Goal: Task Accomplishment & Management: Manage account settings

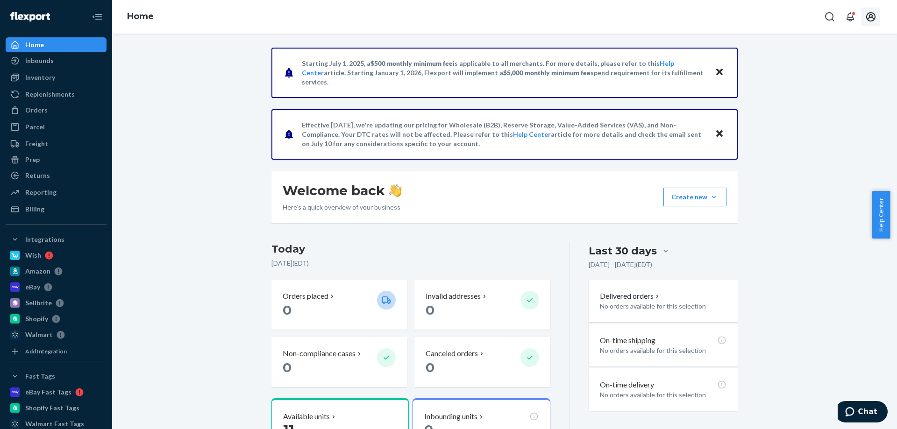
click at [872, 16] on icon "Open account menu" at bounding box center [870, 16] width 9 height 9
click at [824, 84] on div "Settings" at bounding box center [850, 92] width 72 height 17
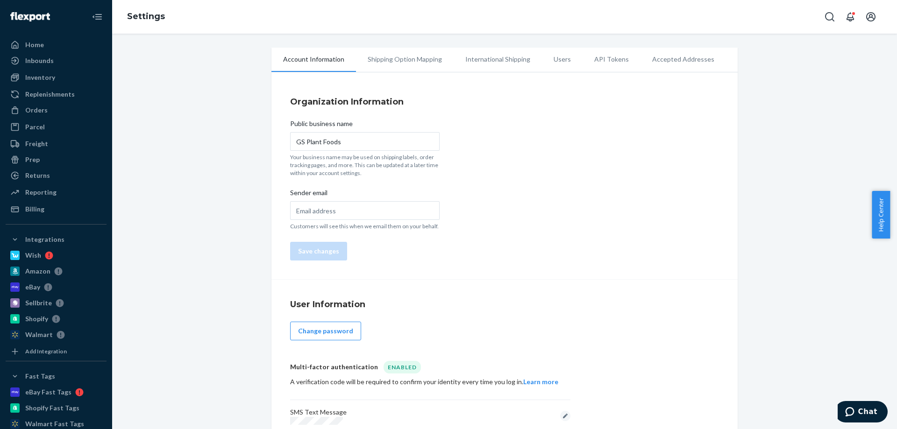
scroll to position [22, 0]
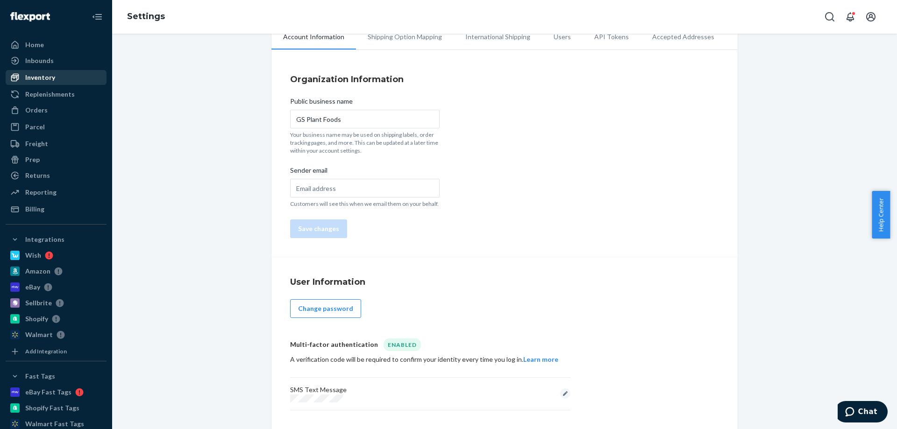
click at [29, 79] on div "Inventory" at bounding box center [40, 77] width 30 height 9
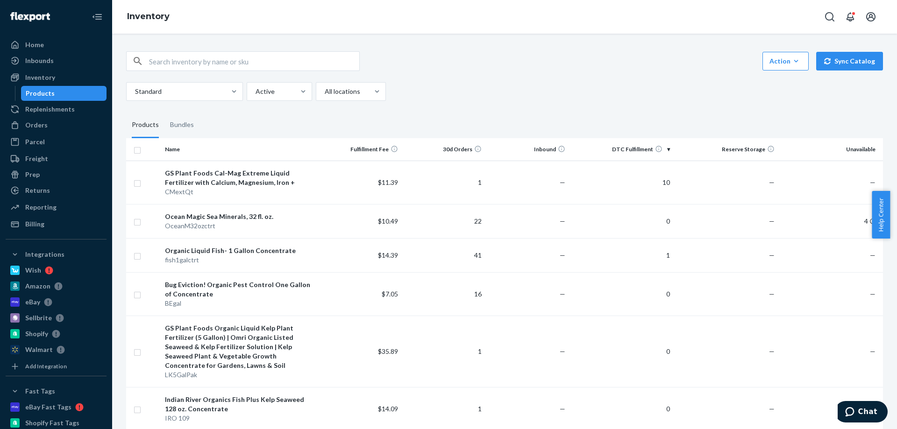
click at [661, 147] on th "DTC Fulfillment" at bounding box center [621, 149] width 105 height 22
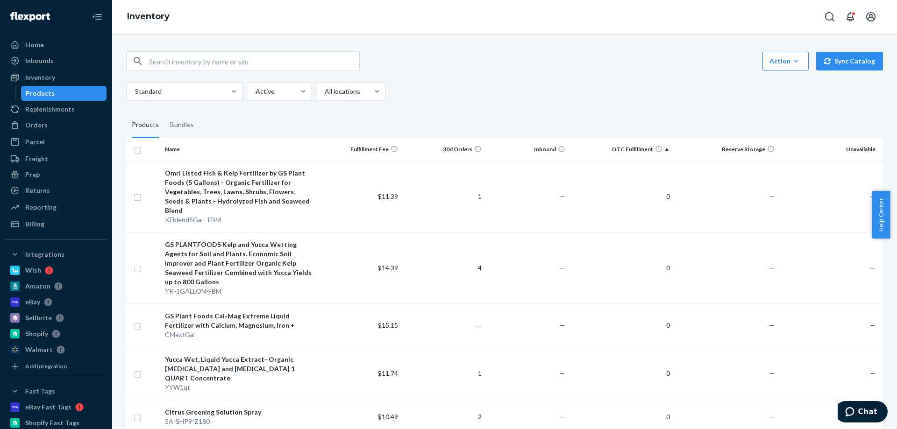
click at [662, 148] on th "DTC Fulfillment" at bounding box center [621, 149] width 105 height 22
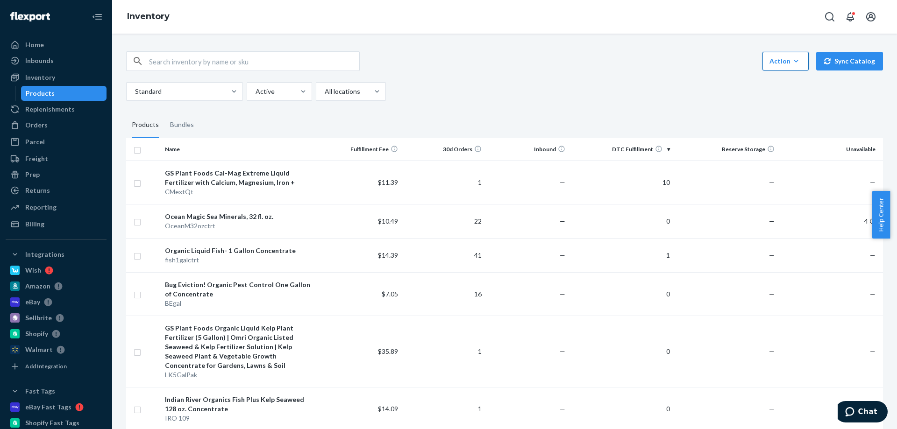
click at [779, 62] on div "Action" at bounding box center [786, 61] width 32 height 9
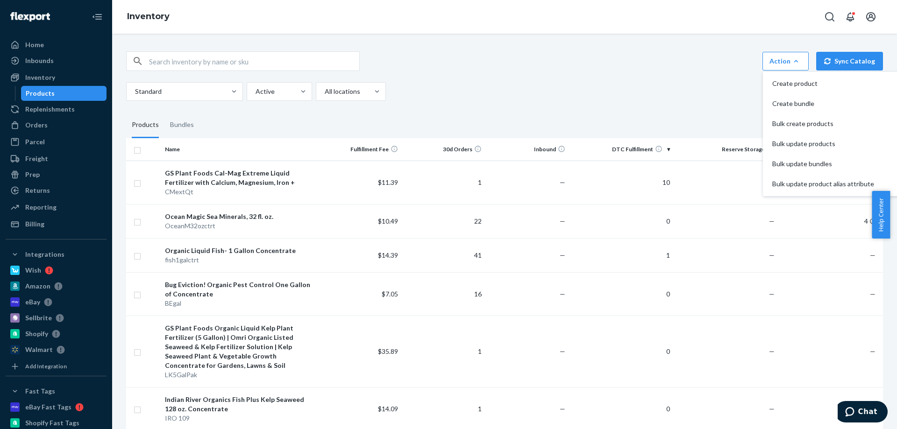
click at [663, 93] on div "Standard Active All locations" at bounding box center [501, 91] width 750 height 19
click at [675, 63] on div "Action Create product Create bundle Bulk create products Bulk update products B…" at bounding box center [504, 61] width 757 height 20
click at [787, 62] on div "Action" at bounding box center [786, 61] width 32 height 9
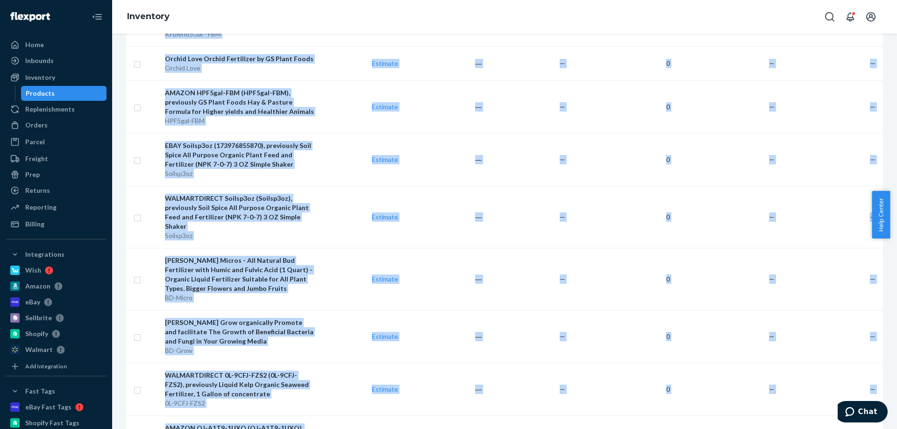
scroll to position [4743, 0]
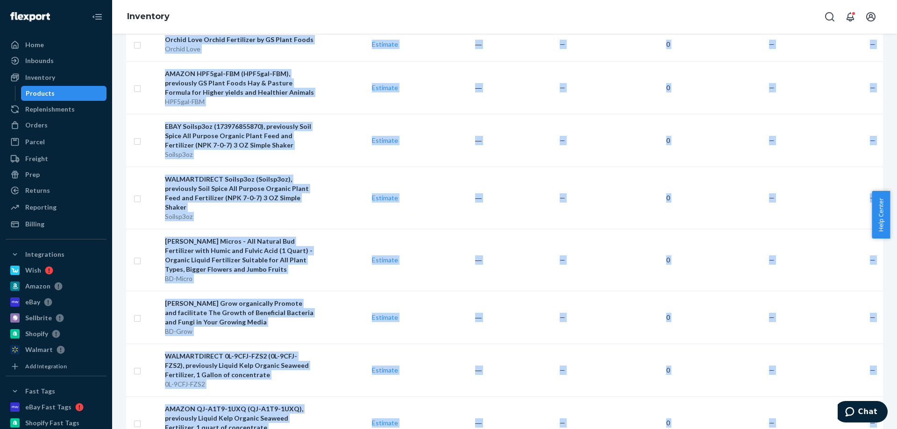
drag, startPoint x: 155, startPoint y: 168, endPoint x: 694, endPoint y: 355, distance: 571.2
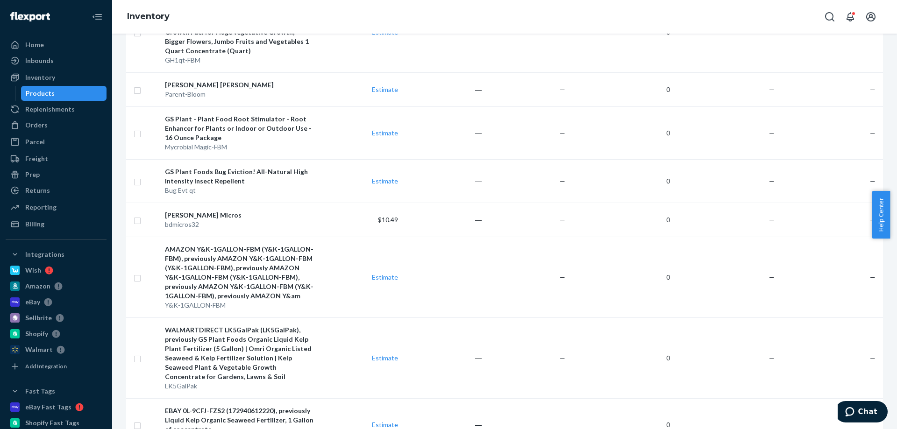
scroll to position [3824, 0]
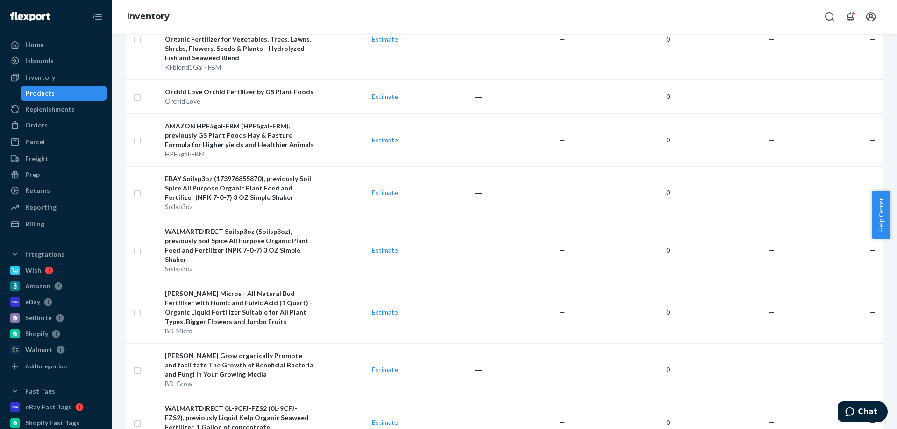
scroll to position [4743, 0]
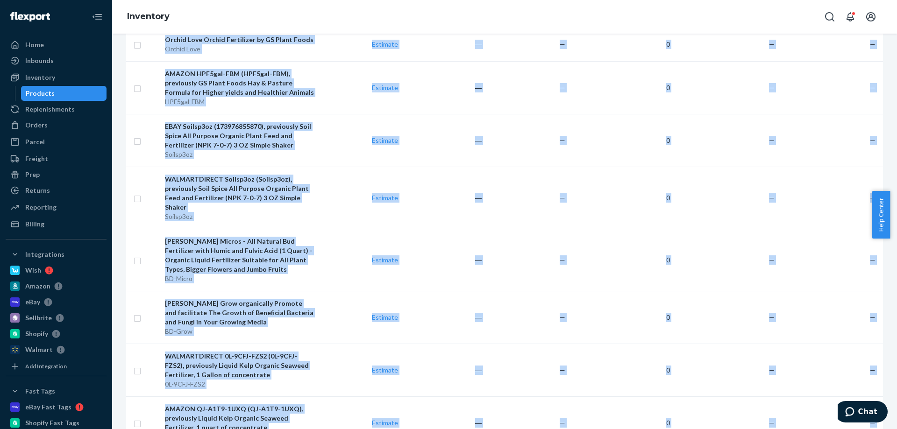
drag, startPoint x: 153, startPoint y: 171, endPoint x: 868, endPoint y: 344, distance: 735.0
copy tbody "LO Ipsum Dolor Sit-Ame Consect Adipis Elitseddoe temp Incidid, Utlaboree, Dolo …"
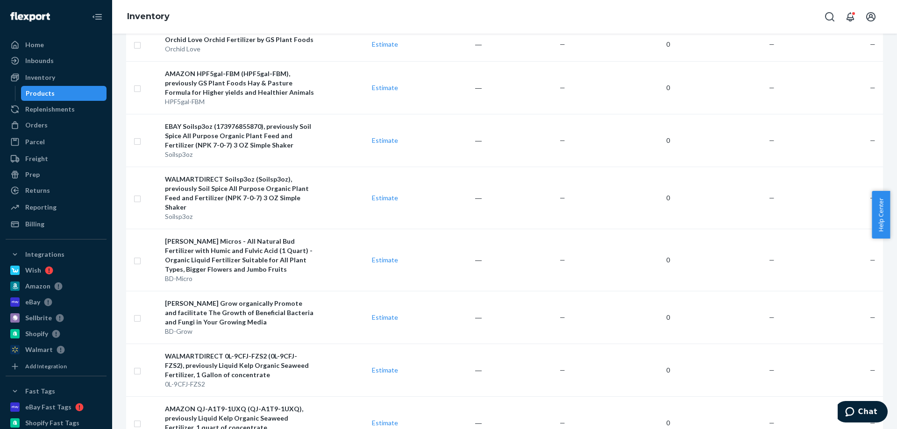
click at [336, 20] on div "Inventory" at bounding box center [504, 17] width 785 height 34
click at [852, 15] on div "Open notifications" at bounding box center [853, 13] width 5 height 5
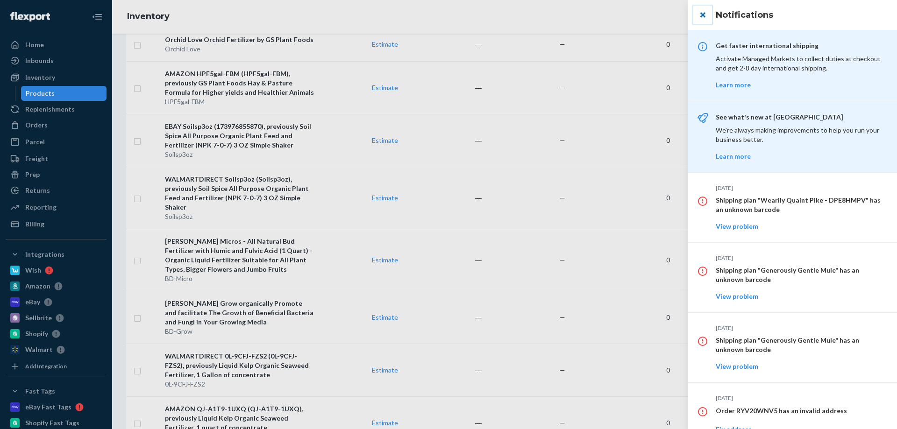
click at [704, 14] on button "close" at bounding box center [702, 15] width 19 height 19
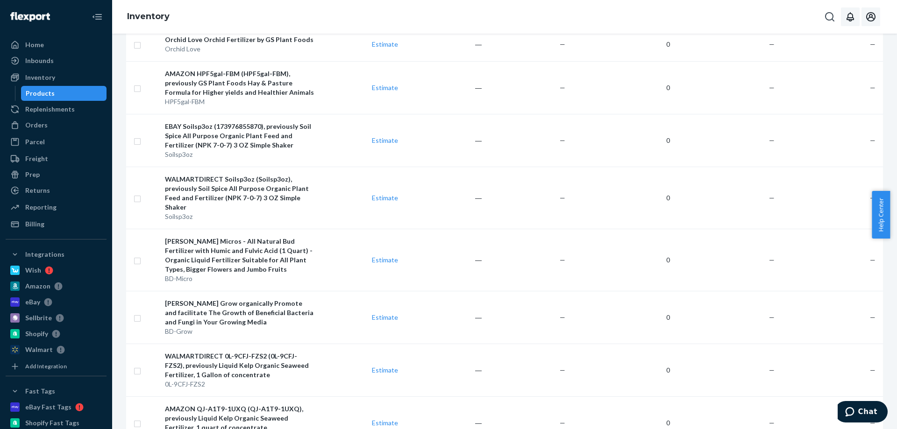
click at [873, 14] on icon "Open account menu" at bounding box center [870, 16] width 11 height 11
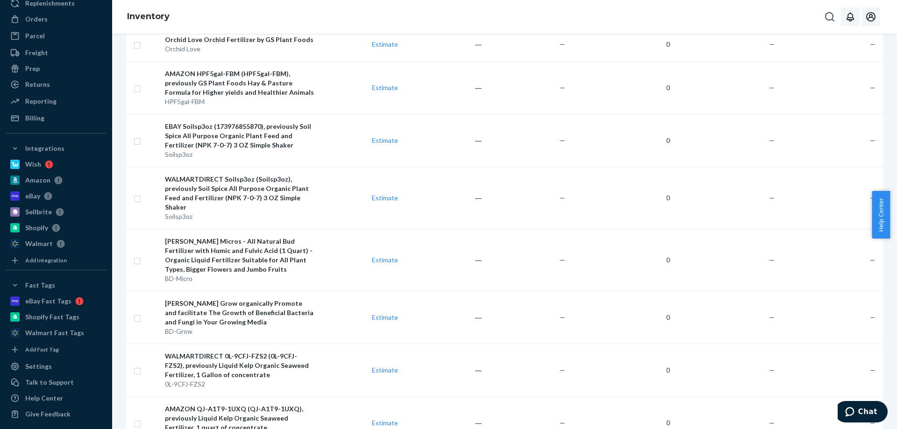
scroll to position [110, 0]
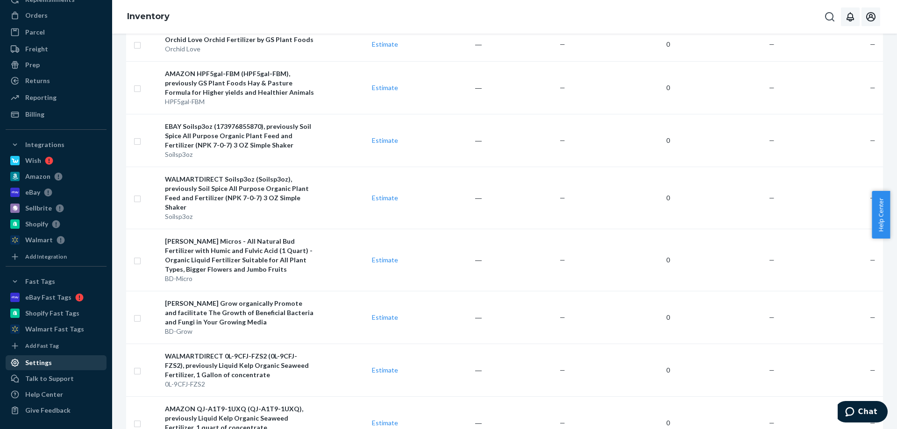
click at [47, 361] on div "Settings" at bounding box center [38, 362] width 27 height 9
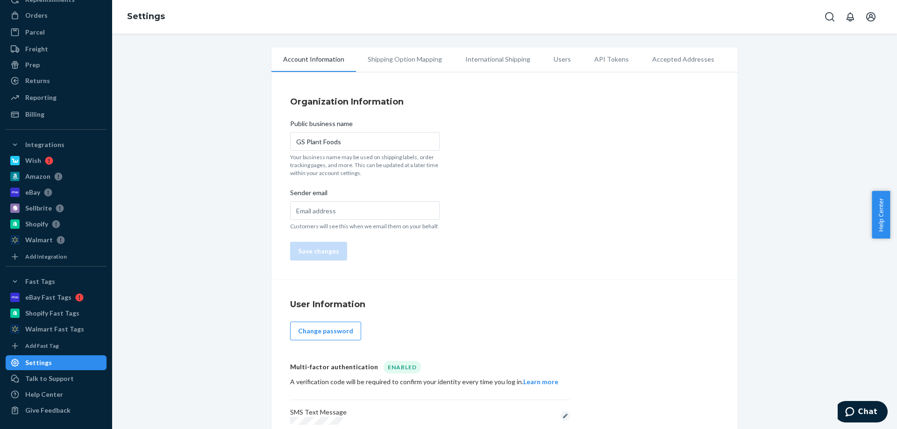
scroll to position [22, 0]
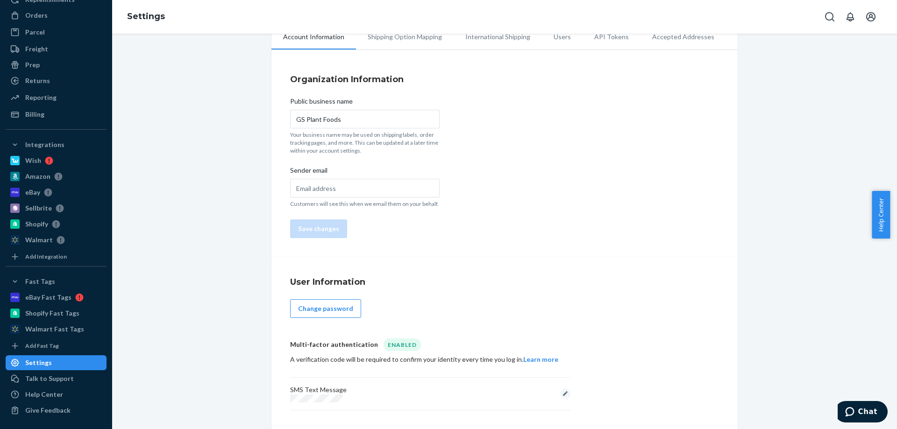
click at [553, 37] on li "Users" at bounding box center [562, 36] width 41 height 23
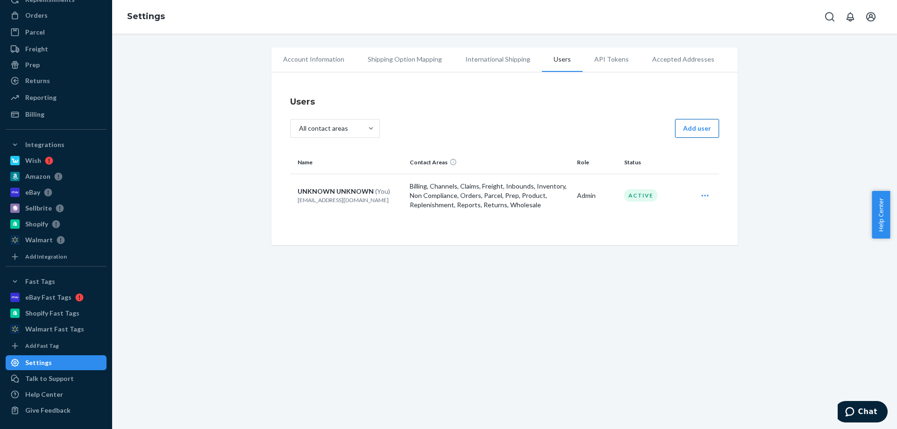
click at [697, 125] on button "Add user" at bounding box center [697, 128] width 44 height 19
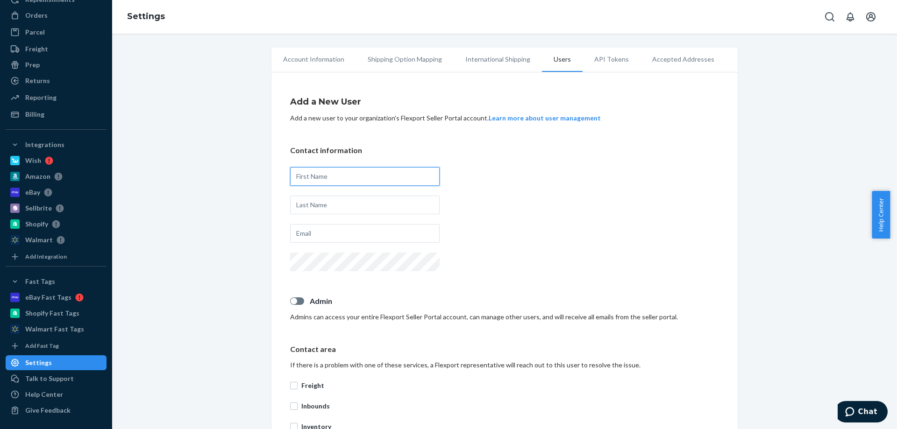
click at [368, 178] on input "text" at bounding box center [365, 176] width 150 height 19
type input "[PERSON_NAME]"
type input "[EMAIL_ADDRESS][DOMAIN_NAME]"
click at [298, 299] on div at bounding box center [297, 301] width 14 height 7
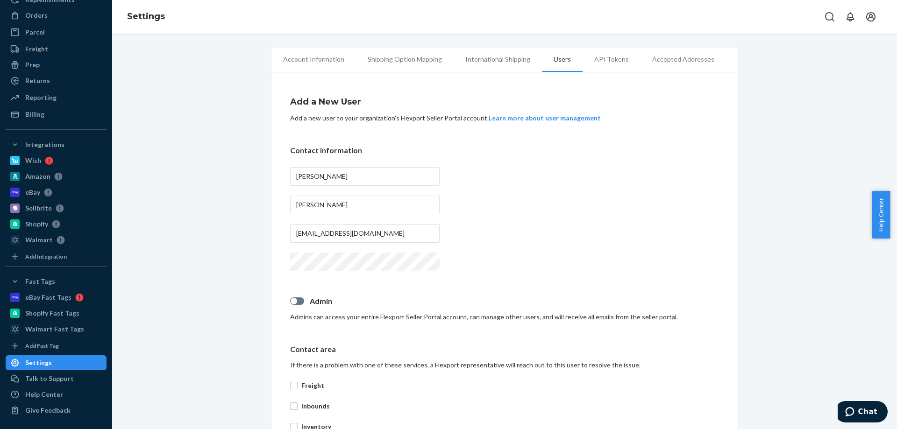
checkbox input "true"
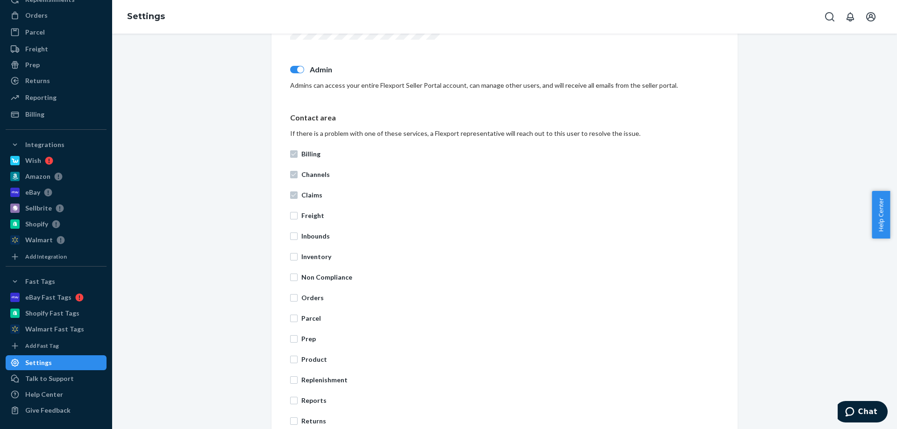
scroll to position [215, 0]
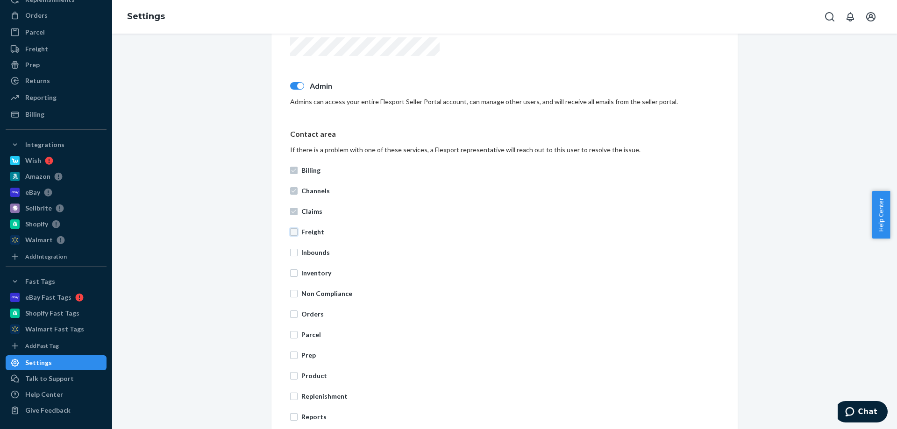
click at [292, 230] on input "Freight" at bounding box center [293, 232] width 7 height 7
checkbox input "true"
click at [292, 251] on input "Inbounds" at bounding box center [293, 252] width 7 height 7
checkbox input "true"
click at [290, 275] on input "Inventory" at bounding box center [293, 273] width 7 height 7
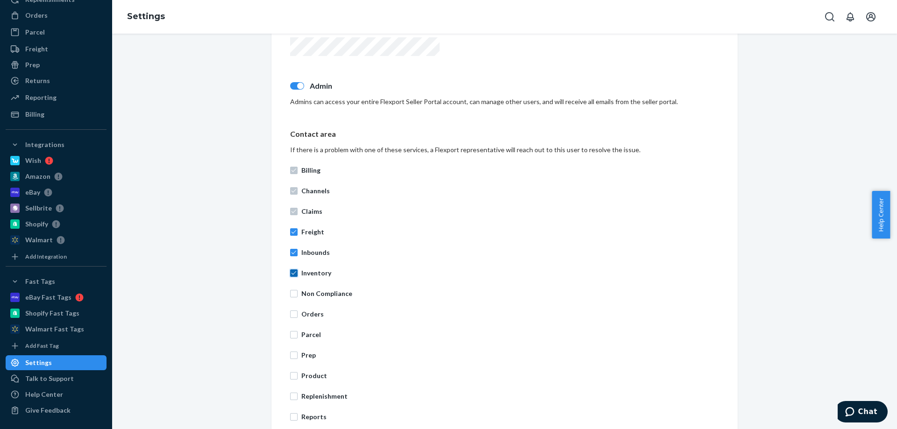
checkbox input "true"
click at [291, 292] on input "Non Compliance" at bounding box center [293, 293] width 7 height 7
checkbox input "true"
click at [292, 312] on input "Orders" at bounding box center [293, 314] width 7 height 7
checkbox input "true"
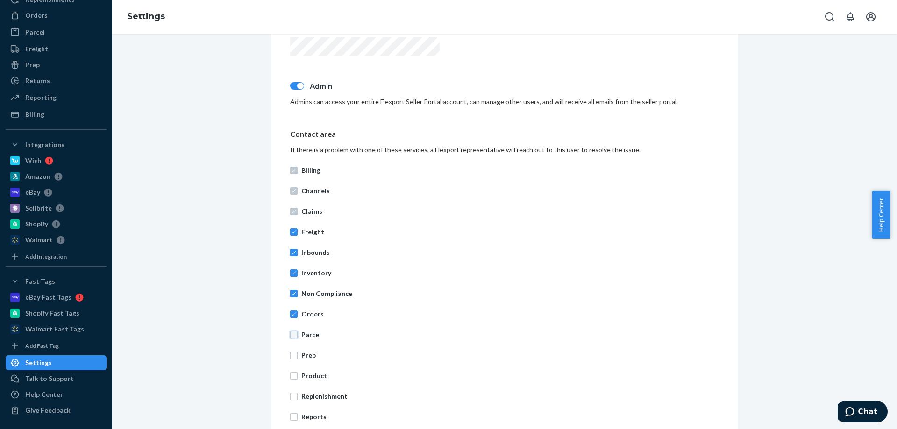
click at [290, 336] on input "Parcel" at bounding box center [293, 334] width 7 height 7
checkbox input "true"
click at [293, 357] on input "Prep" at bounding box center [293, 355] width 7 height 7
checkbox input "true"
click at [291, 374] on input "Product" at bounding box center [293, 375] width 7 height 7
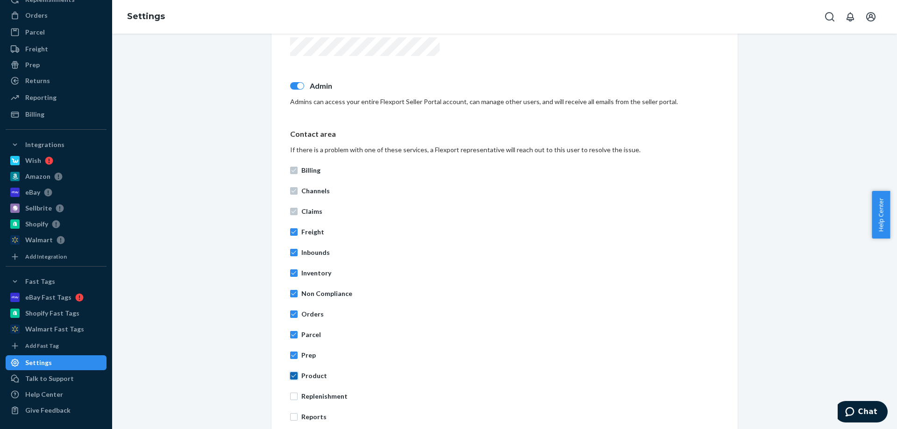
checkbox input "true"
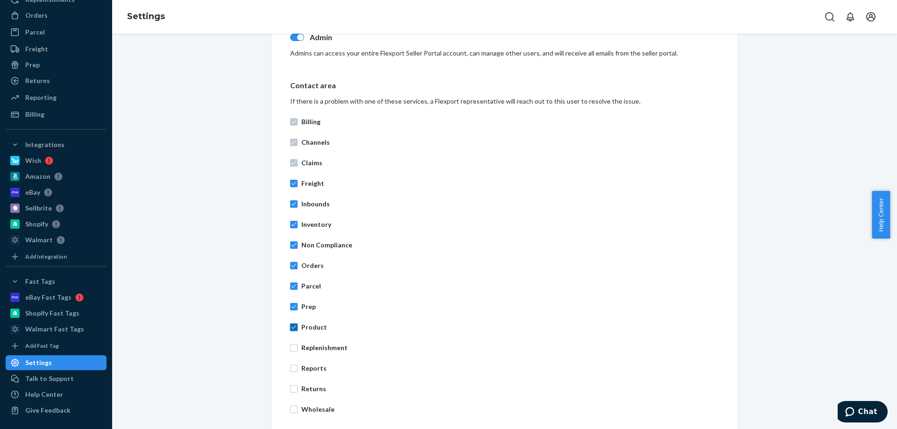
scroll to position [309, 0]
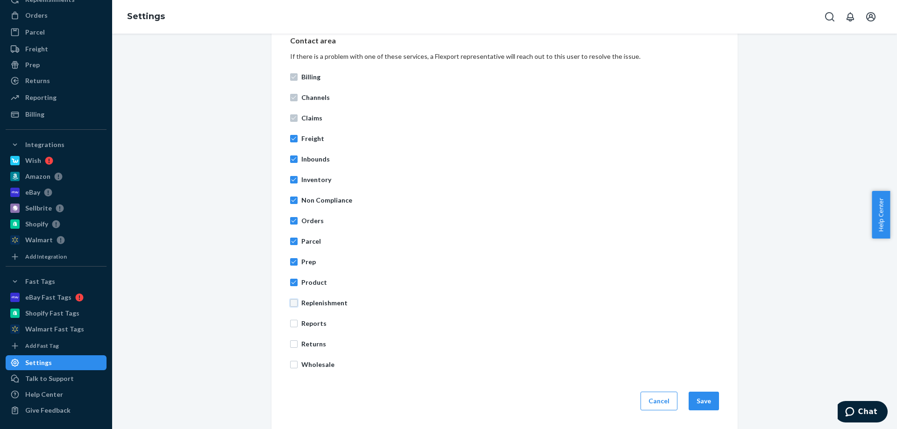
click at [293, 303] on input "Replenishment" at bounding box center [293, 303] width 7 height 7
checkbox input "true"
click at [294, 323] on input "Reports" at bounding box center [293, 323] width 7 height 7
checkbox input "true"
click at [291, 343] on input "Returns" at bounding box center [293, 344] width 7 height 7
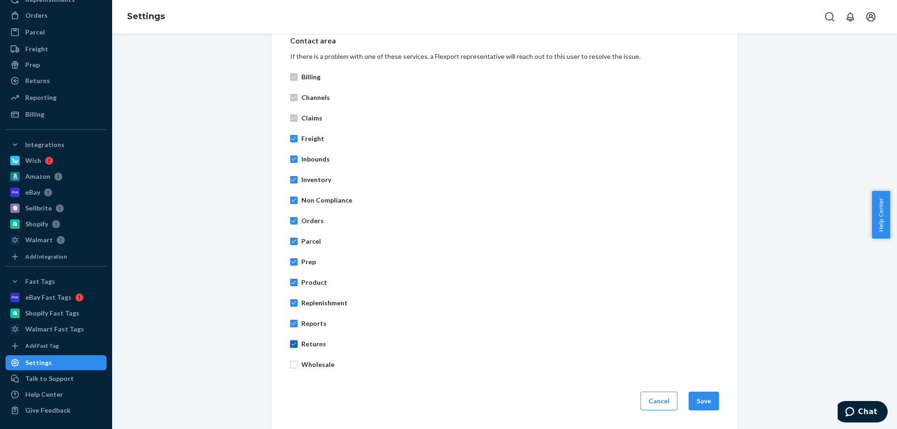
checkbox input "true"
click at [290, 364] on input "Wholesale" at bounding box center [293, 364] width 7 height 7
checkbox input "true"
click at [702, 402] on button "Save" at bounding box center [704, 401] width 30 height 19
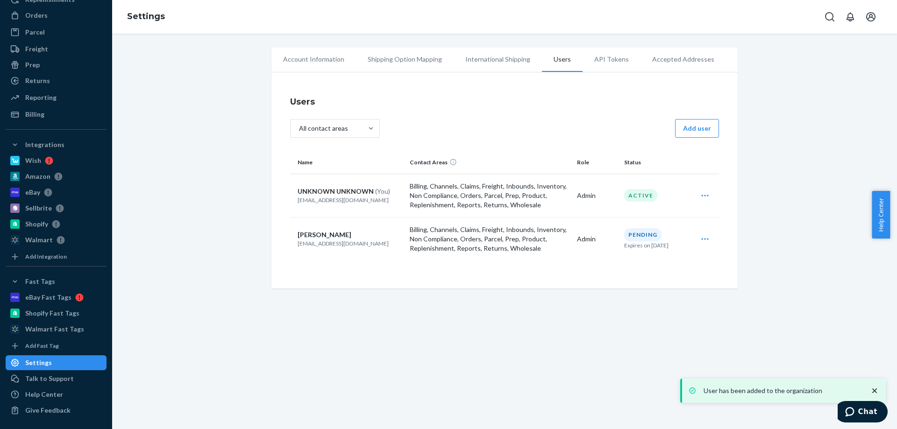
click at [701, 237] on icon "Open user actions" at bounding box center [704, 239] width 9 height 9
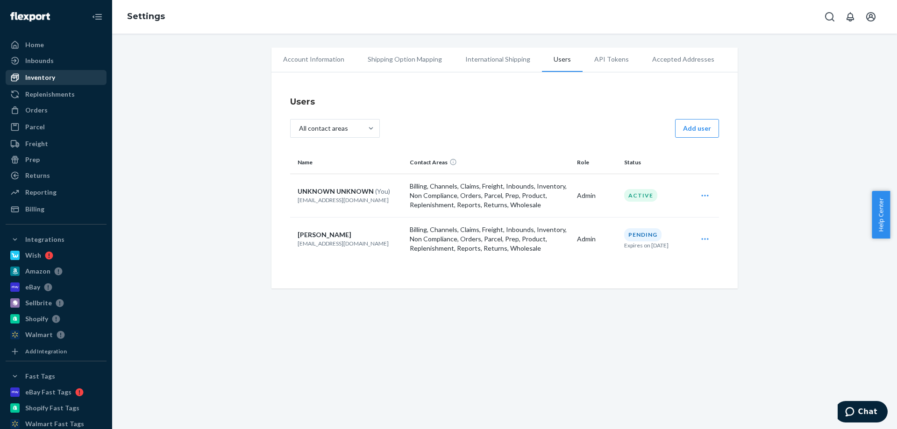
click at [46, 79] on div "Inventory" at bounding box center [40, 77] width 30 height 9
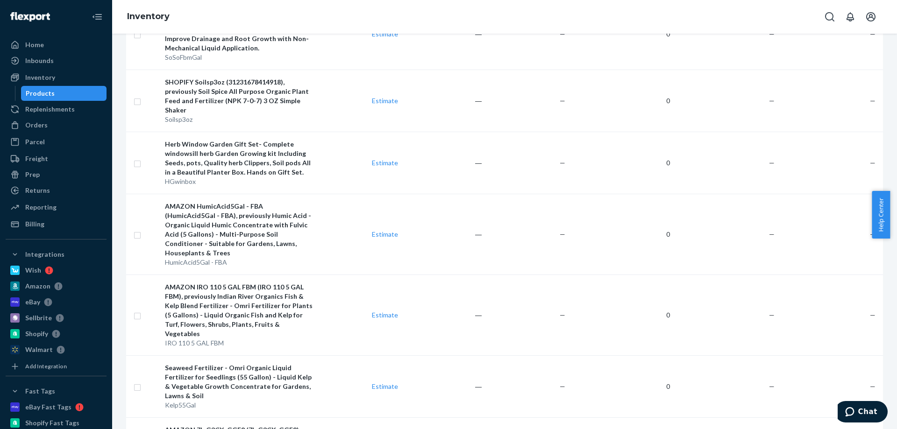
scroll to position [3785, 0]
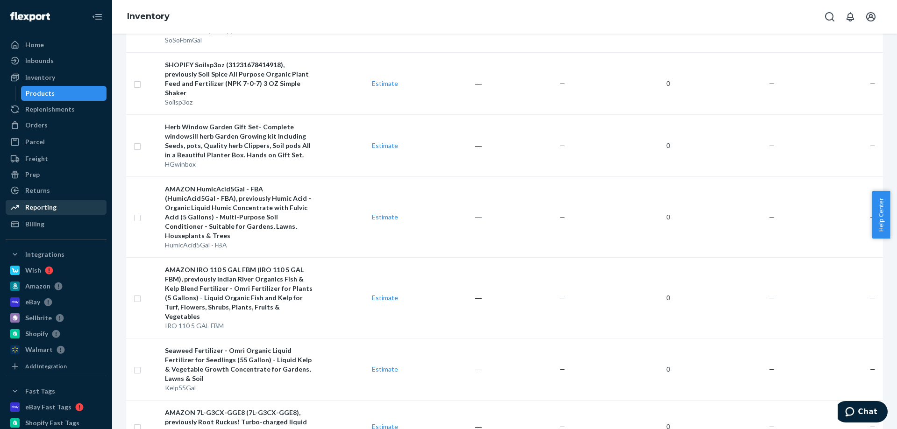
click at [32, 207] on div "Reporting" at bounding box center [40, 207] width 31 height 9
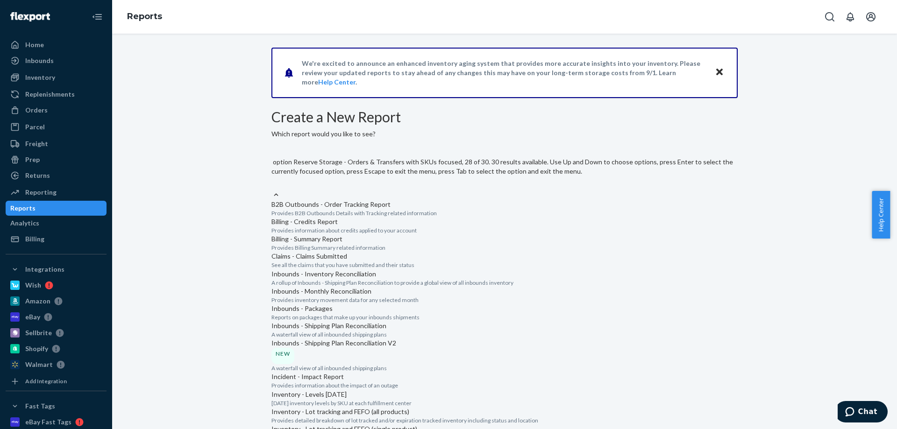
scroll to position [1068, 0]
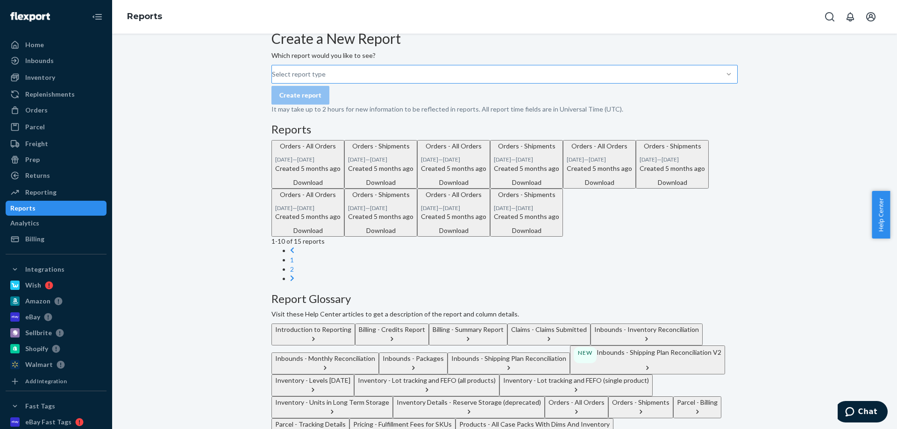
scroll to position [93, 0]
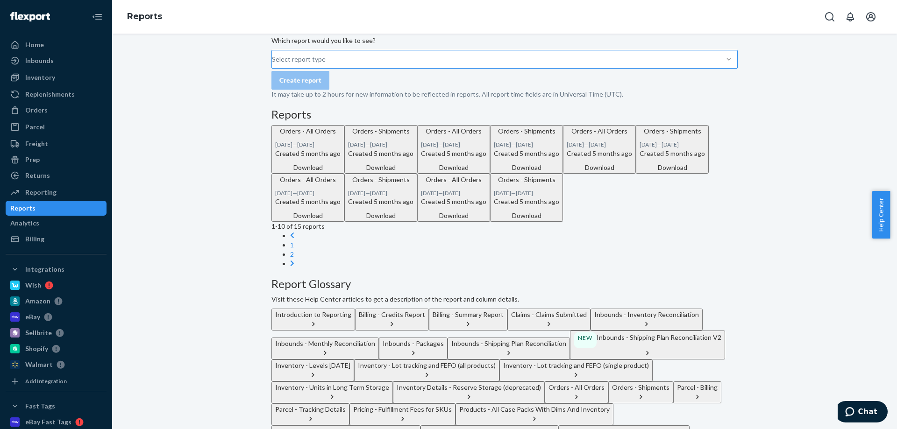
click at [354, 360] on button "Inventory - Levels [DATE]" at bounding box center [312, 371] width 83 height 22
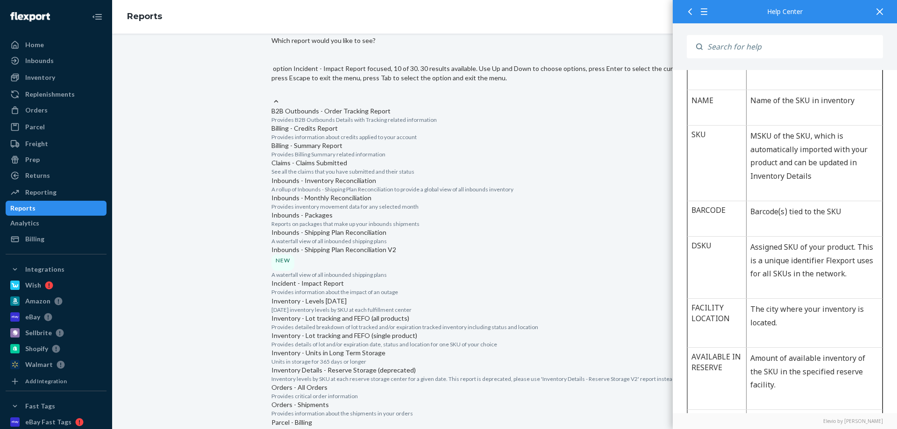
scroll to position [374, 0]
click at [405, 297] on div "Inventory - Levels [DATE]" at bounding box center [504, 301] width 466 height 9
click at [272, 97] on input "option Inventory - Levels [DATE] focused, 11 of 30. 30 results available. Use U…" at bounding box center [271, 91] width 1 height 9
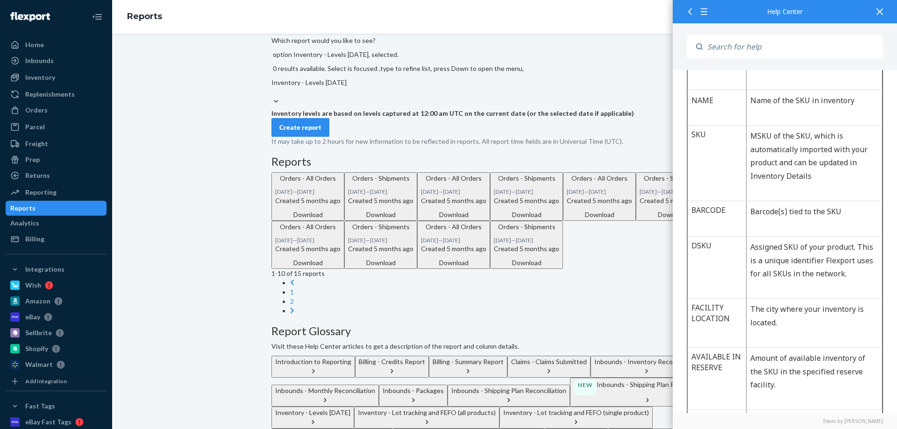
click at [314, 132] on div "Create report" at bounding box center [300, 127] width 42 height 9
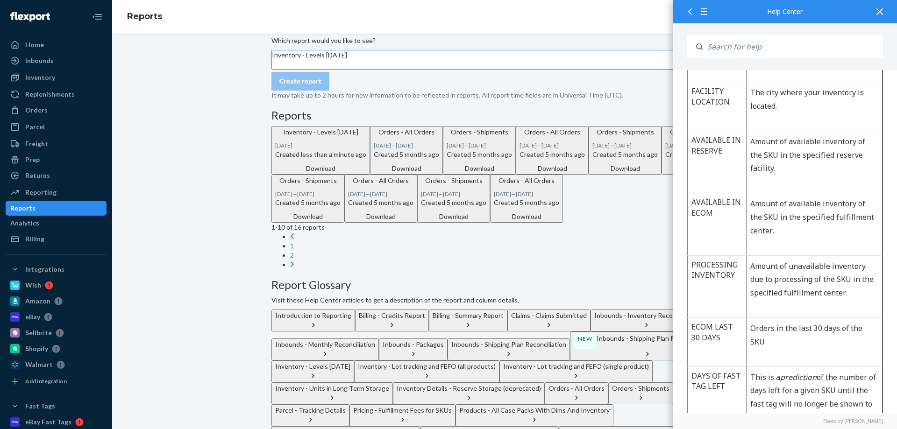
scroll to position [467, 0]
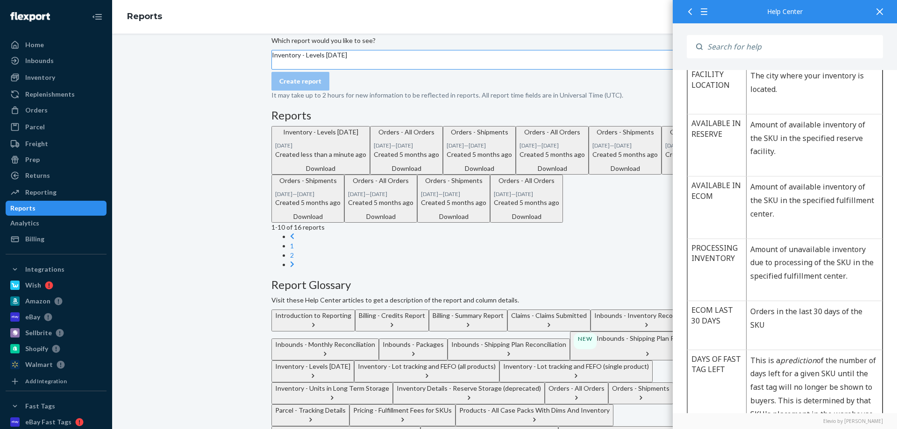
click at [366, 173] on div "Download" at bounding box center [320, 168] width 91 height 9
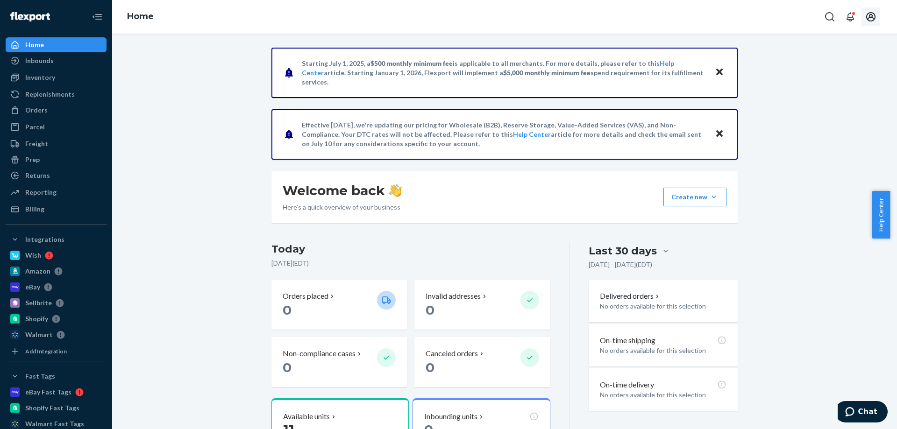
click at [872, 15] on icon "Open account menu" at bounding box center [870, 16] width 9 height 9
click at [836, 84] on div "Settings" at bounding box center [850, 92] width 72 height 17
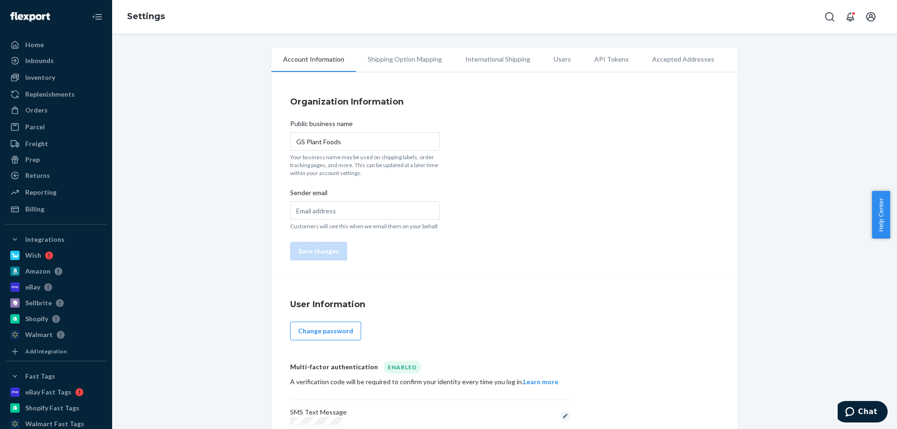
click at [551, 60] on li "Users" at bounding box center [562, 59] width 41 height 23
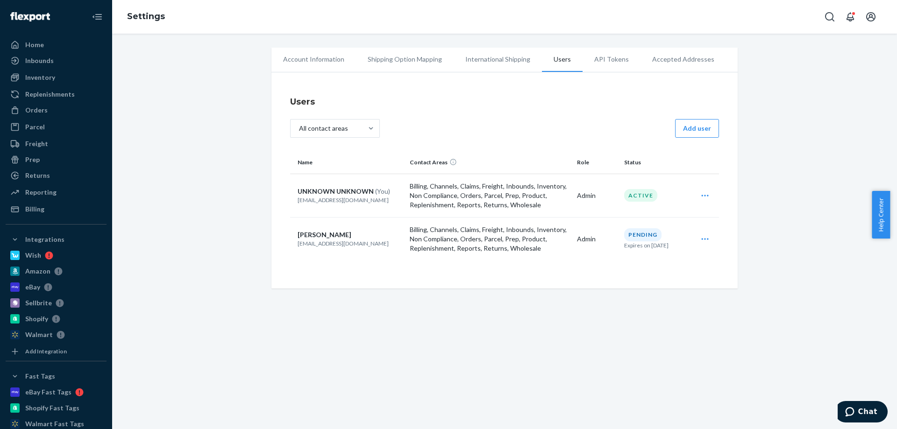
click at [702, 240] on icon "Open user actions" at bounding box center [704, 239] width 9 height 9
